Goal: Find specific page/section: Find specific page/section

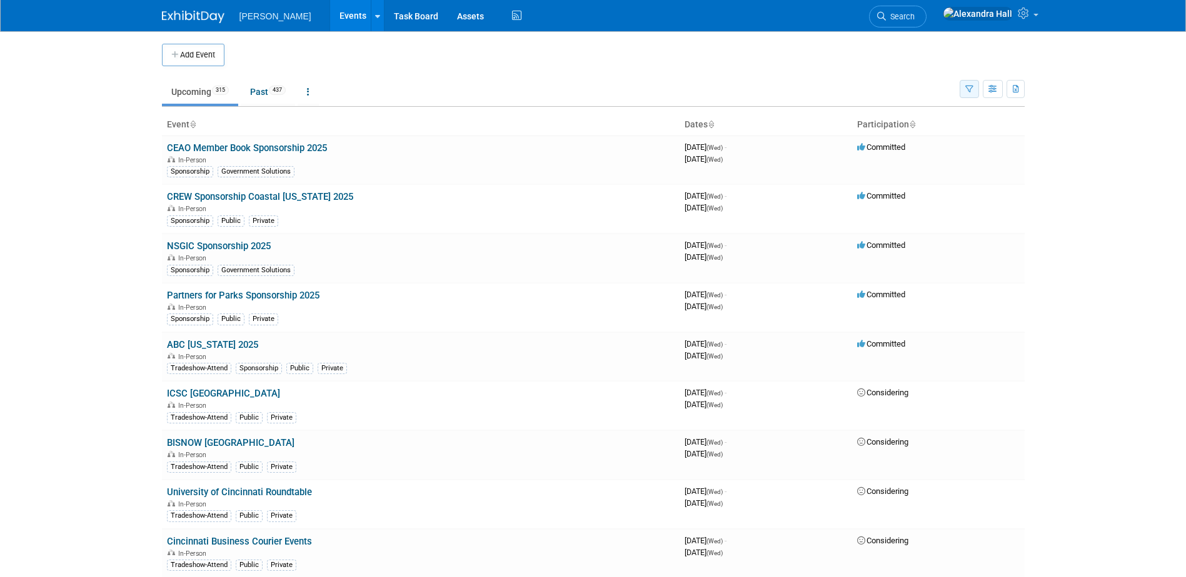
click at [966, 92] on icon "button" at bounding box center [969, 90] width 8 height 8
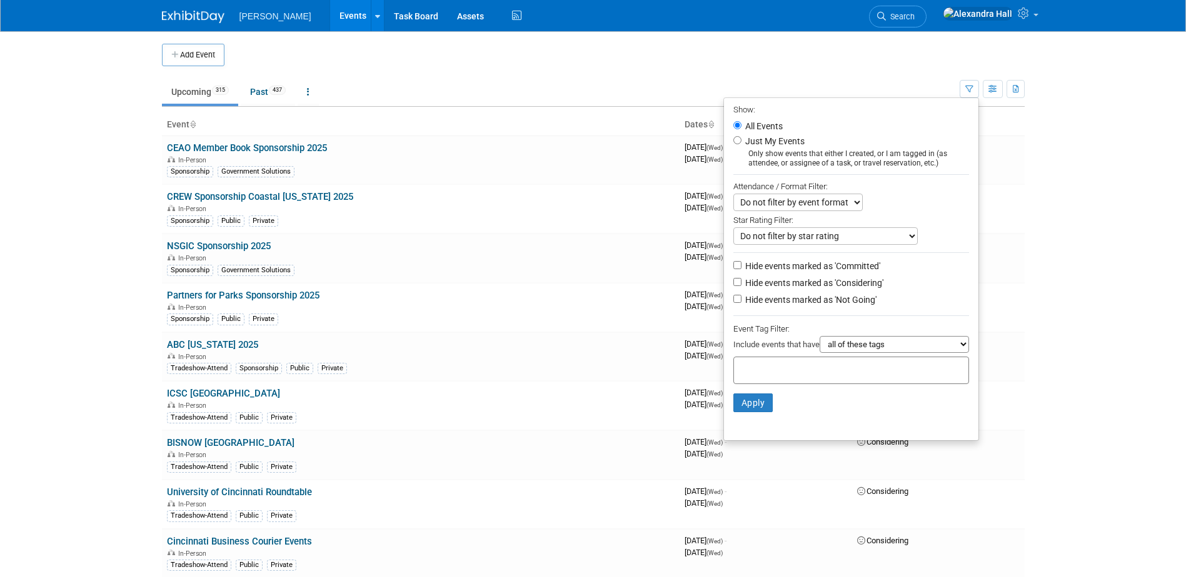
click at [797, 375] on input "text" at bounding box center [789, 368] width 100 height 12
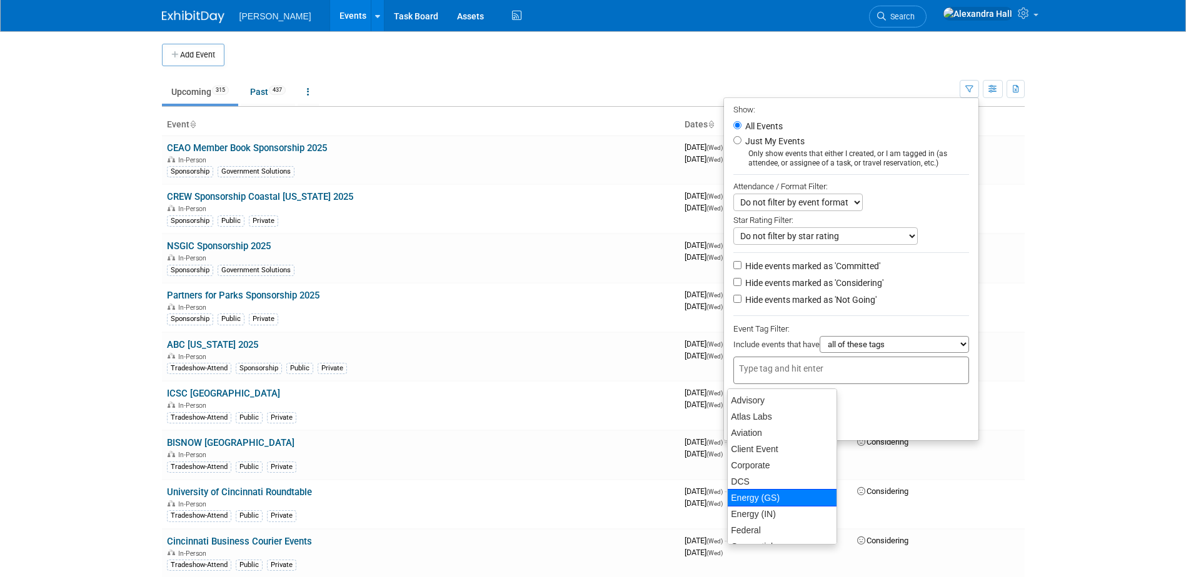
scroll to position [125, 0]
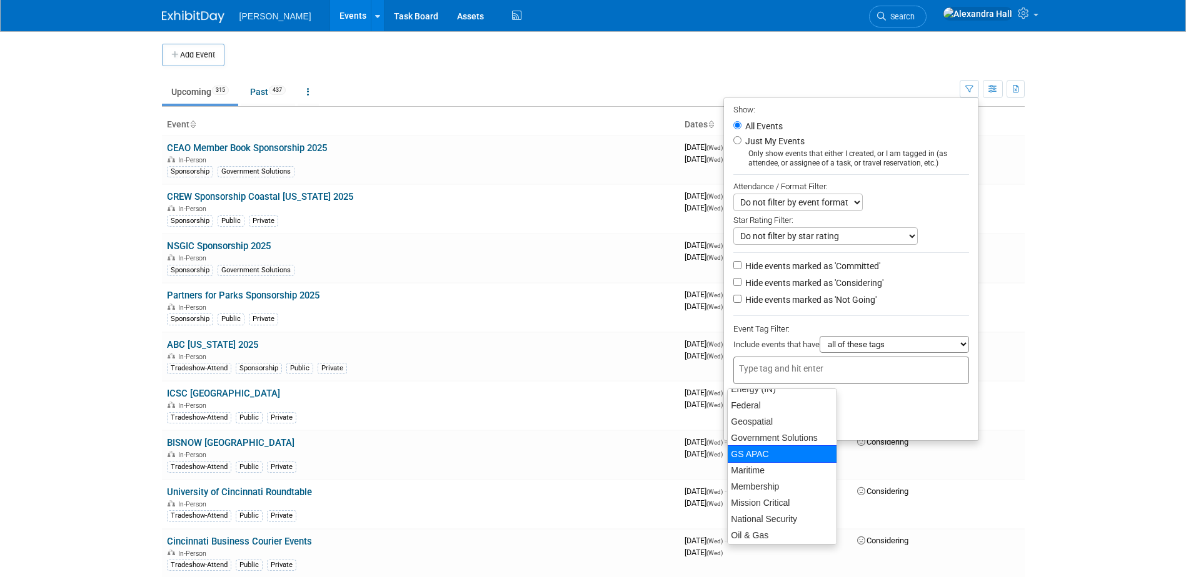
click at [786, 449] on div "GS APAC" at bounding box center [782, 454] width 110 height 17
type input "GS APAC"
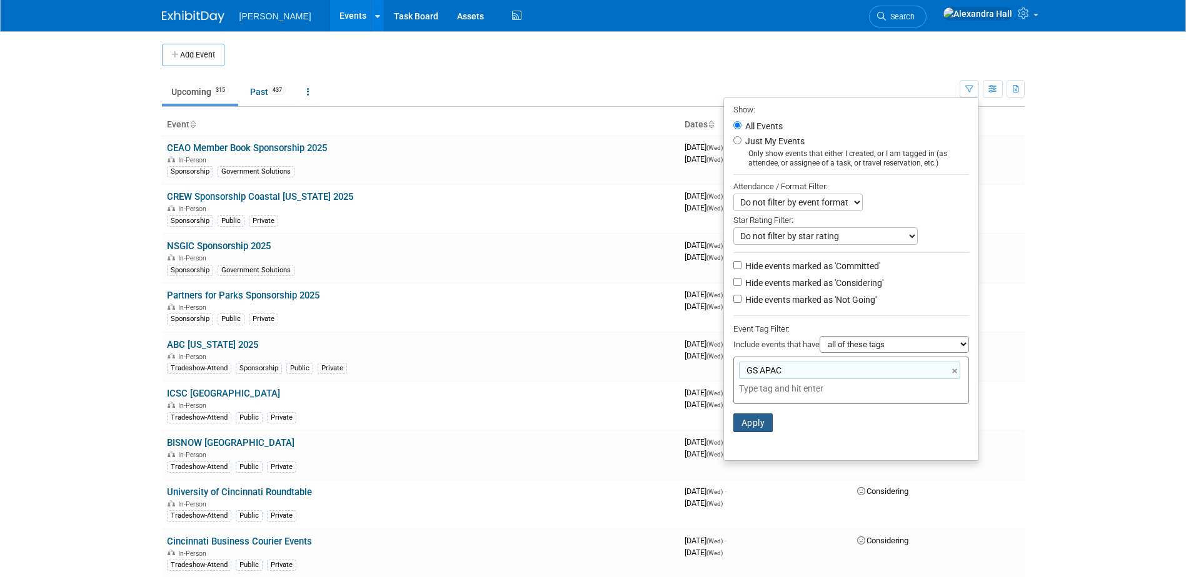
click at [749, 424] on button "Apply" at bounding box center [753, 423] width 40 height 19
